Goal: Task Accomplishment & Management: Manage account settings

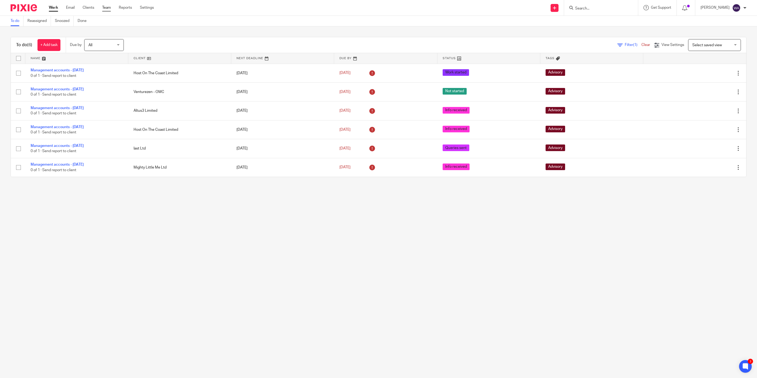
click at [107, 7] on link "Team" at bounding box center [106, 7] width 9 height 5
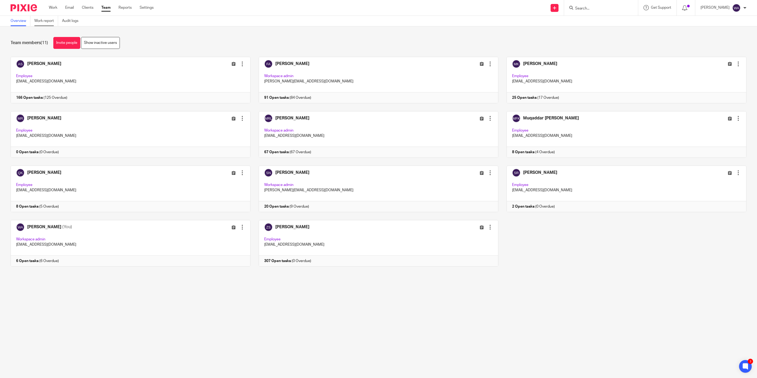
click at [48, 25] on link "Work report" at bounding box center [46, 21] width 24 height 10
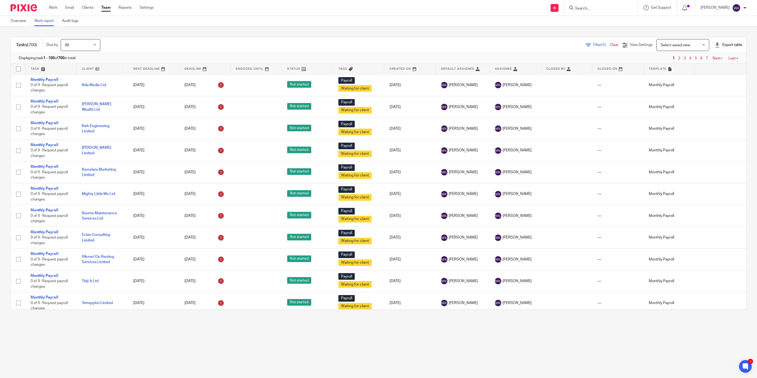
click at [586, 42] on div "Filter (1) Clear" at bounding box center [604, 45] width 37 height 6
click at [80, 45] on span "All" at bounding box center [79, 44] width 28 height 11
click at [196, 41] on div "Filter (1) Clear View Settings View Settings (1) Filters Clear Save Manage save…" at bounding box center [428, 45] width 637 height 12
click at [593, 44] on span "Filter (1)" at bounding box center [601, 45] width 17 height 4
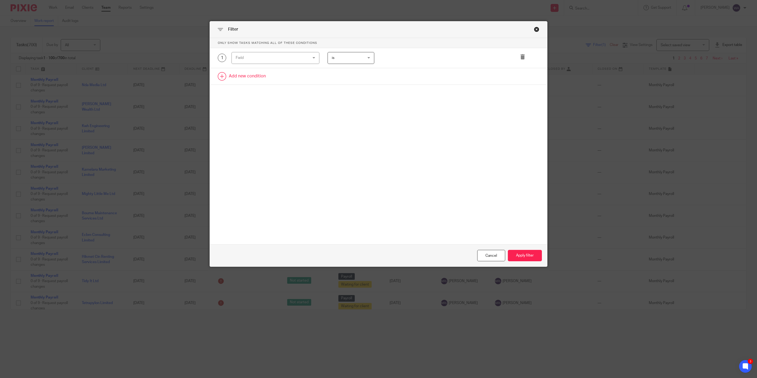
click at [294, 79] on link at bounding box center [378, 76] width 337 height 16
click at [255, 79] on div "Field" at bounding box center [269, 77] width 67 height 11
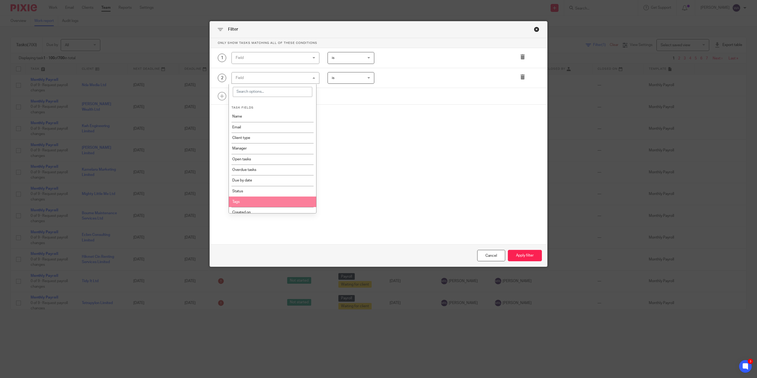
click at [243, 201] on li "Tags" at bounding box center [272, 201] width 87 height 11
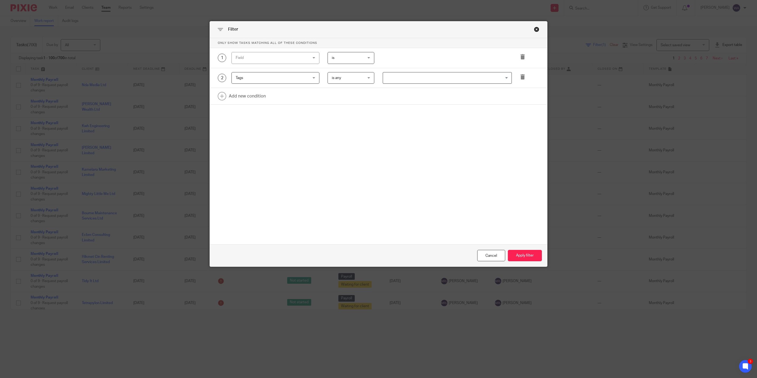
click at [401, 76] on input "Search for option" at bounding box center [446, 77] width 125 height 9
type input "vat"
click at [530, 257] on button "Apply filter" at bounding box center [525, 255] width 34 height 11
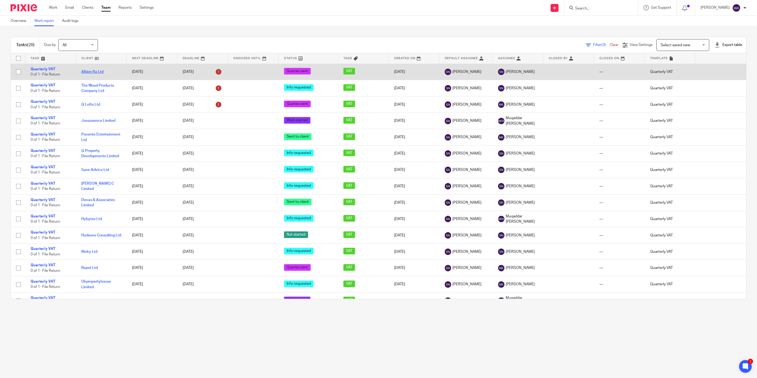
click at [97, 72] on link "Albion Ra Ltd" at bounding box center [92, 72] width 22 height 4
click at [44, 67] on link "Quarterly VAT" at bounding box center [43, 69] width 25 height 4
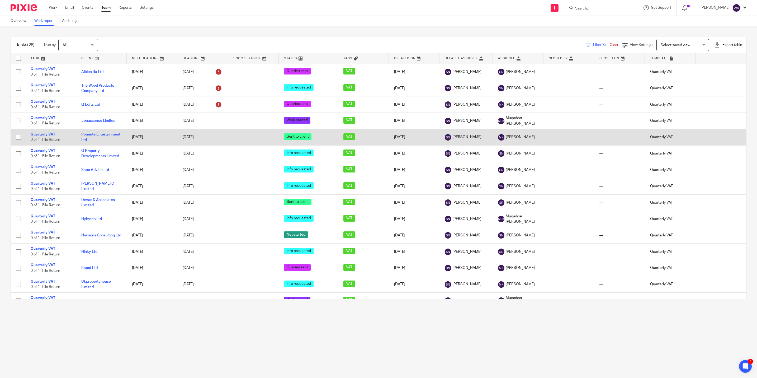
click at [85, 137] on td "Ponente Entertainment Ltd" at bounding box center [101, 137] width 51 height 16
click at [86, 135] on link "Ponente Entertainment Ltd" at bounding box center [100, 137] width 39 height 9
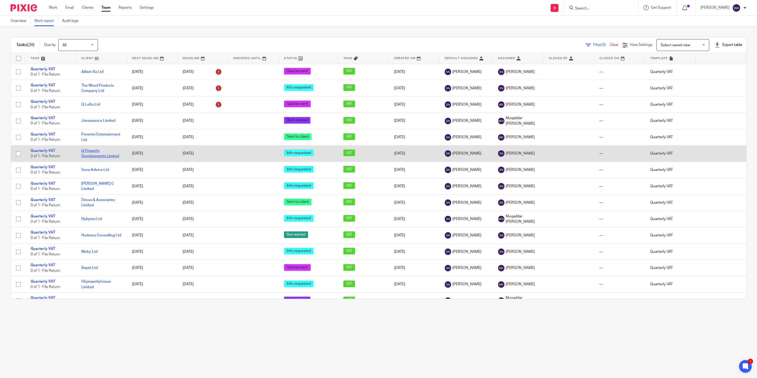
click at [91, 151] on link "Q Property Developments Limited" at bounding box center [100, 153] width 38 height 9
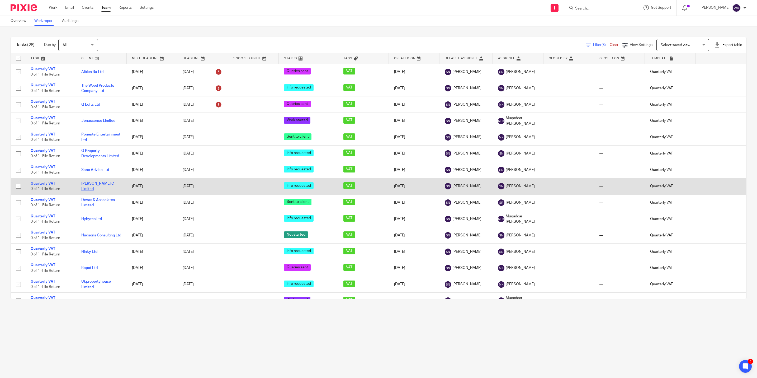
click at [97, 188] on link "[PERSON_NAME] C Limited" at bounding box center [97, 186] width 33 height 9
click at [44, 183] on link "Quarterly VAT" at bounding box center [43, 184] width 25 height 4
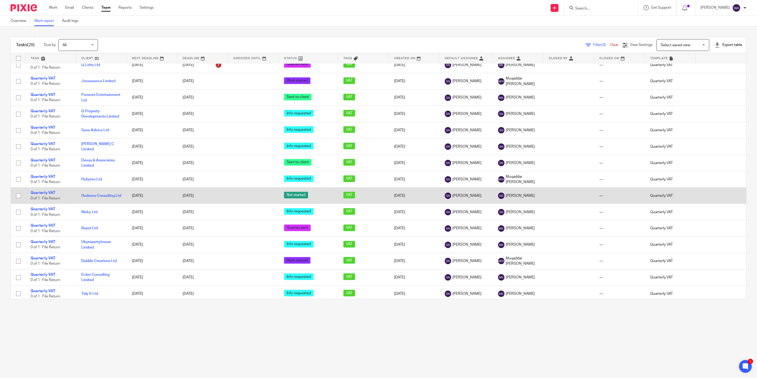
scroll to position [79, 0]
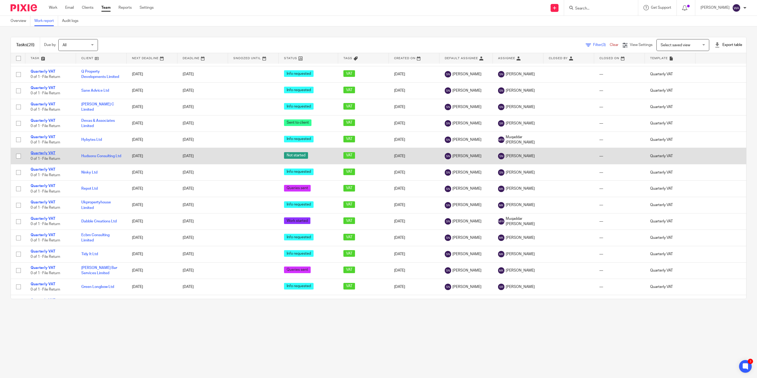
click at [40, 155] on link "Quarterly VAT" at bounding box center [43, 153] width 25 height 4
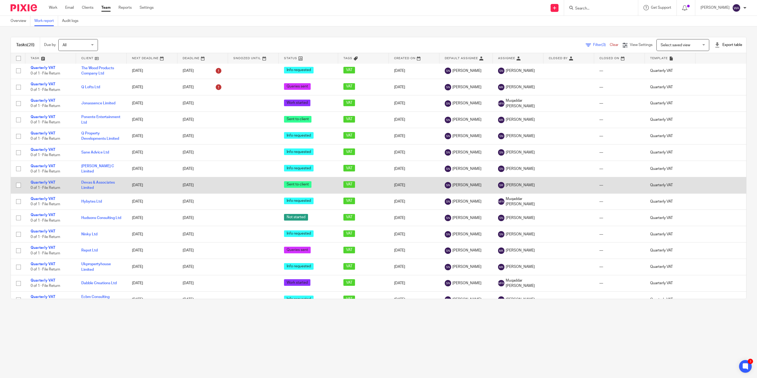
scroll to position [0, 0]
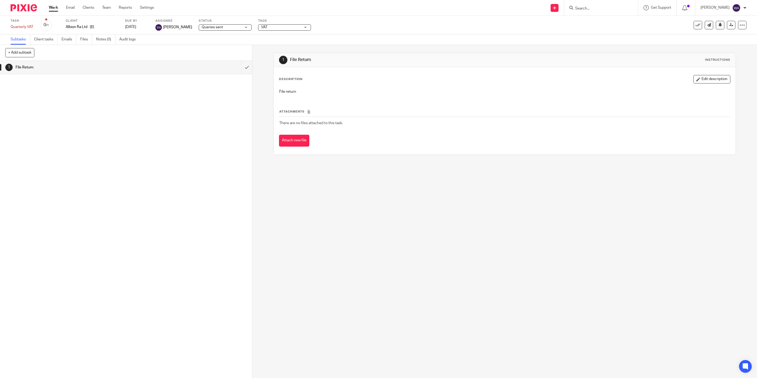
click at [236, 28] on span "Queries sent" at bounding box center [222, 28] width 40 height 6
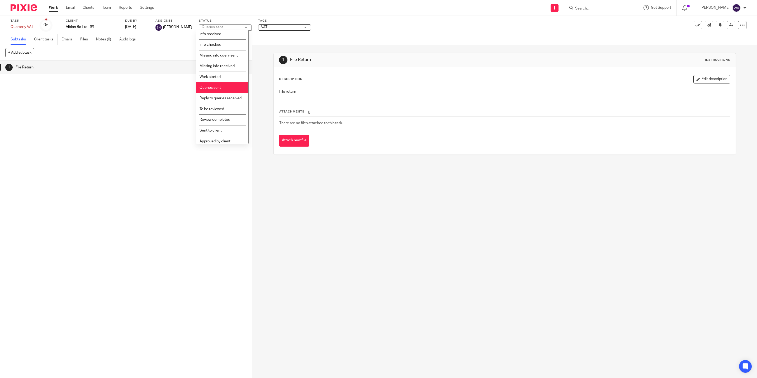
scroll to position [42, 0]
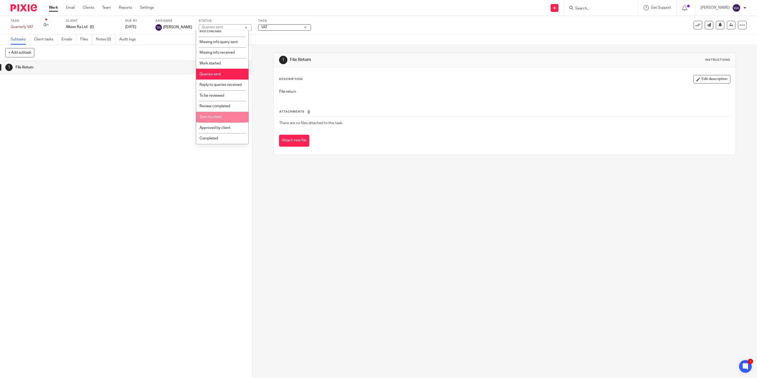
click at [224, 115] on li "Sent to client" at bounding box center [222, 117] width 52 height 11
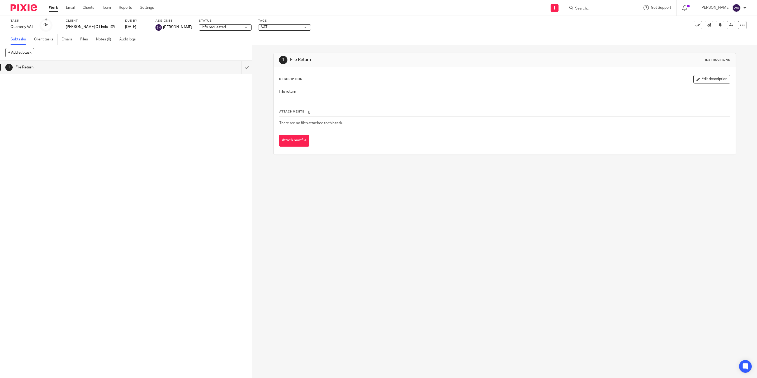
click at [221, 28] on span "Info requested" at bounding box center [214, 27] width 24 height 4
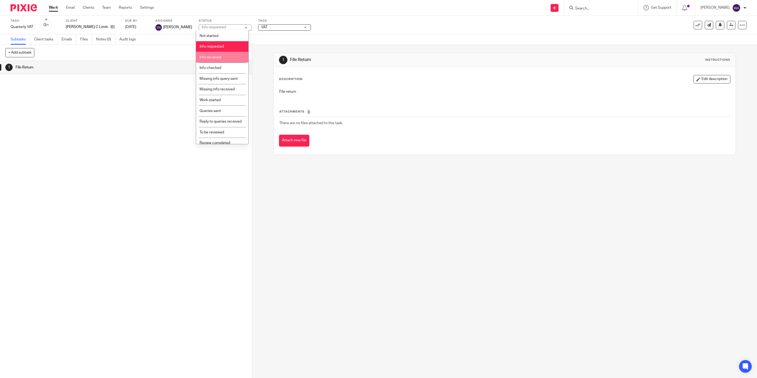
click at [216, 55] on li "Info received" at bounding box center [222, 57] width 52 height 11
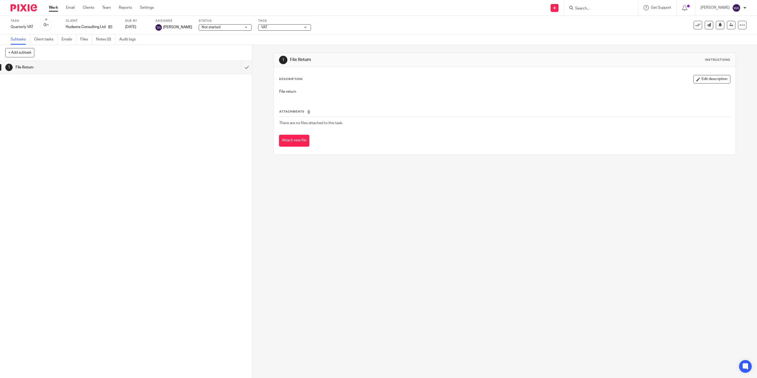
click at [220, 30] on span "Not started" at bounding box center [222, 28] width 40 height 6
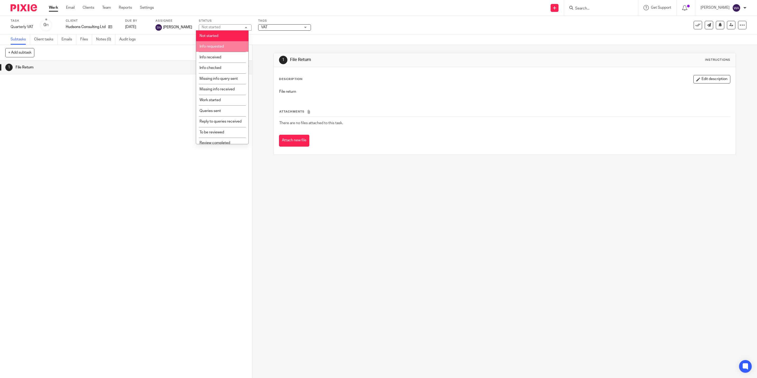
scroll to position [42, 0]
click at [228, 97] on li "To be reviewed" at bounding box center [222, 95] width 52 height 11
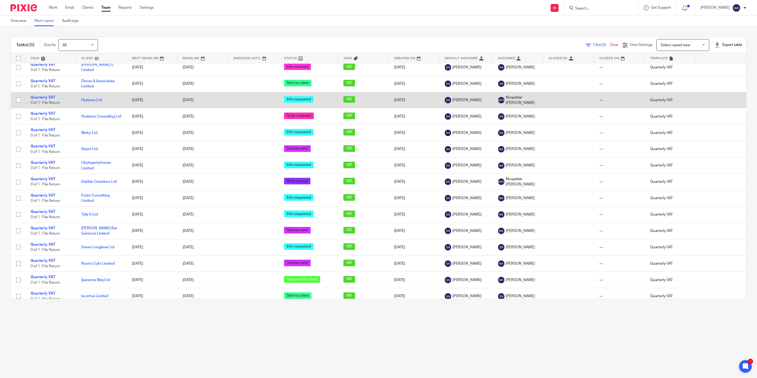
scroll to position [79, 0]
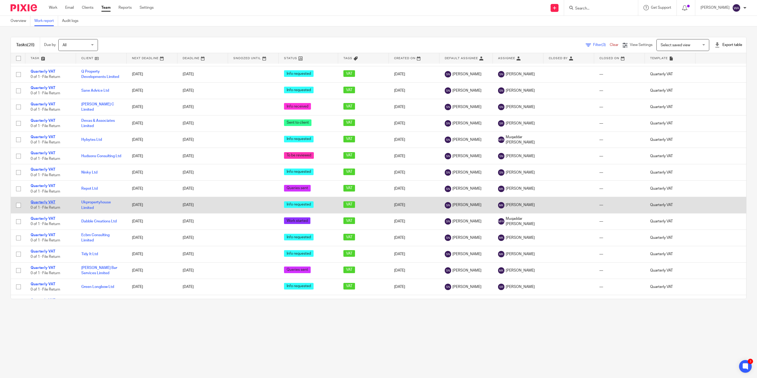
click at [37, 203] on link "Quarterly VAT" at bounding box center [43, 202] width 25 height 4
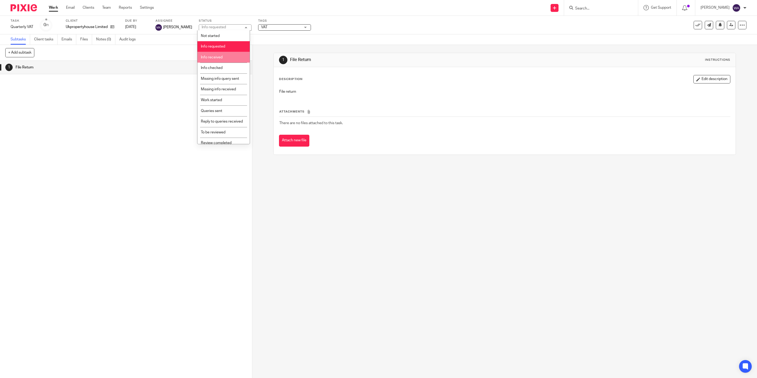
click at [220, 57] on span "Info received" at bounding box center [212, 57] width 22 height 4
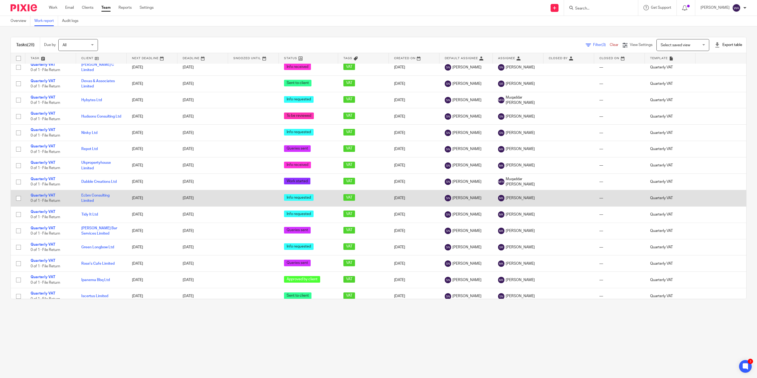
scroll to position [158, 0]
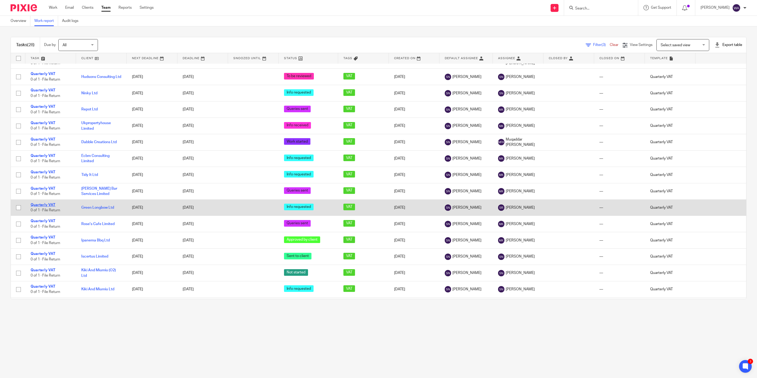
click at [48, 206] on link "Quarterly VAT" at bounding box center [43, 205] width 25 height 4
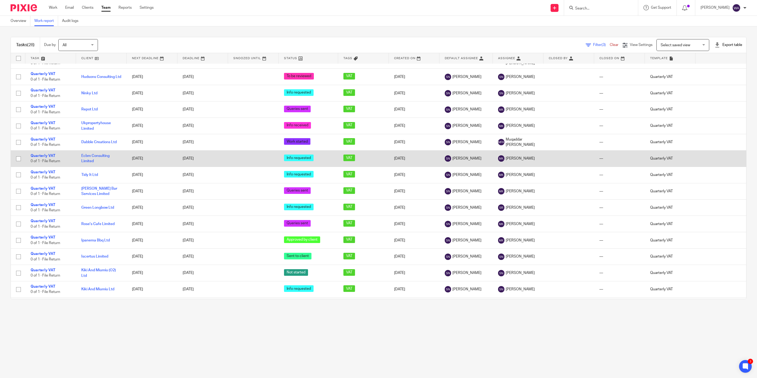
scroll to position [224, 0]
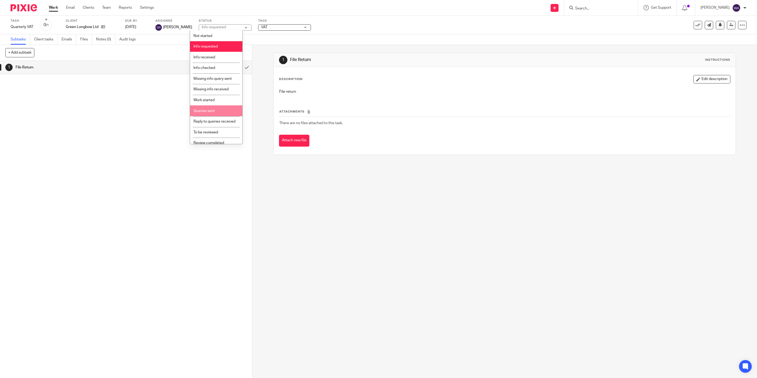
scroll to position [42, 0]
click at [215, 116] on span "Sent to client" at bounding box center [205, 117] width 22 height 4
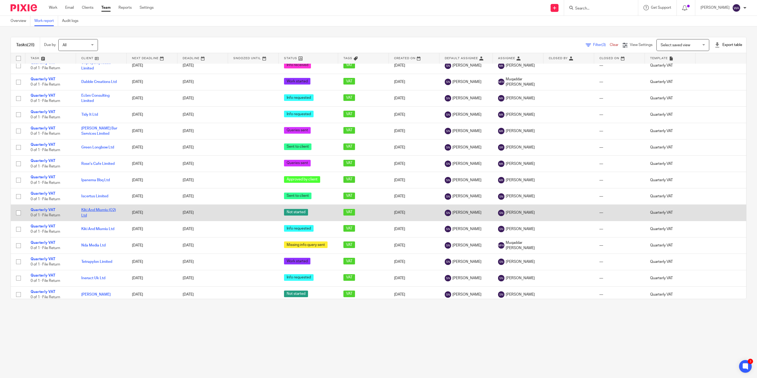
scroll to position [226, 0]
